Goal: Task Accomplishment & Management: Use online tool/utility

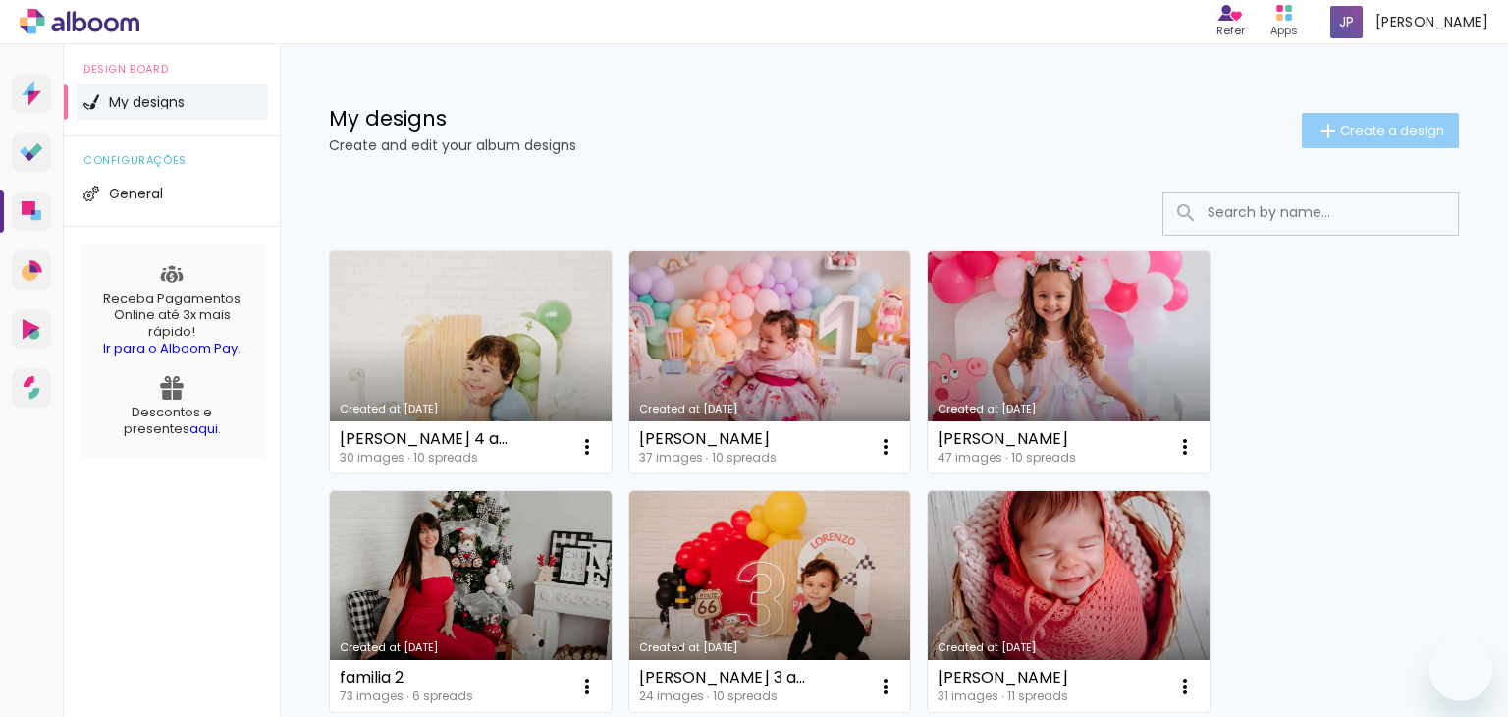
click at [1350, 132] on span "Create a design" at bounding box center [1392, 130] width 104 height 13
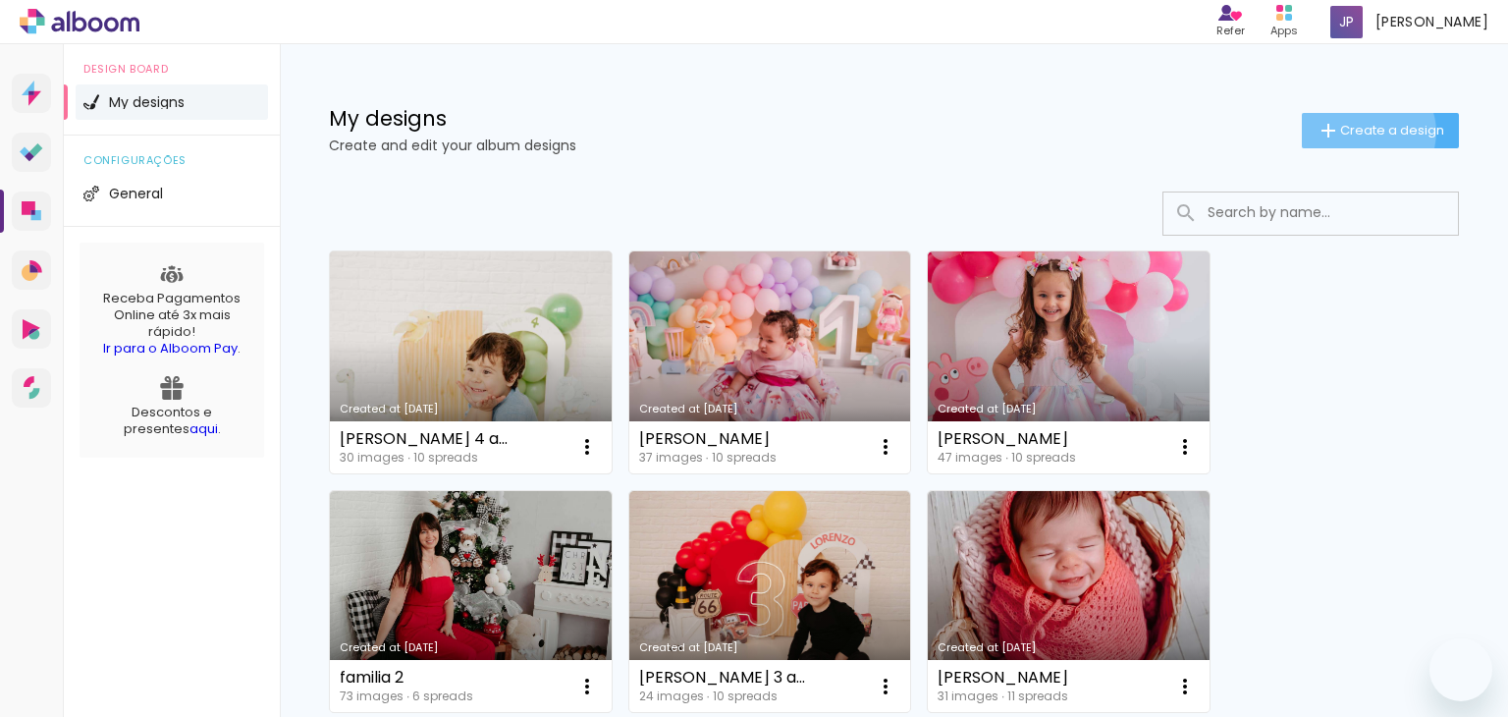
click at [418, 264] on link "Created at [DATE]" at bounding box center [471, 362] width 282 height 222
